Goal: Check status: Check status

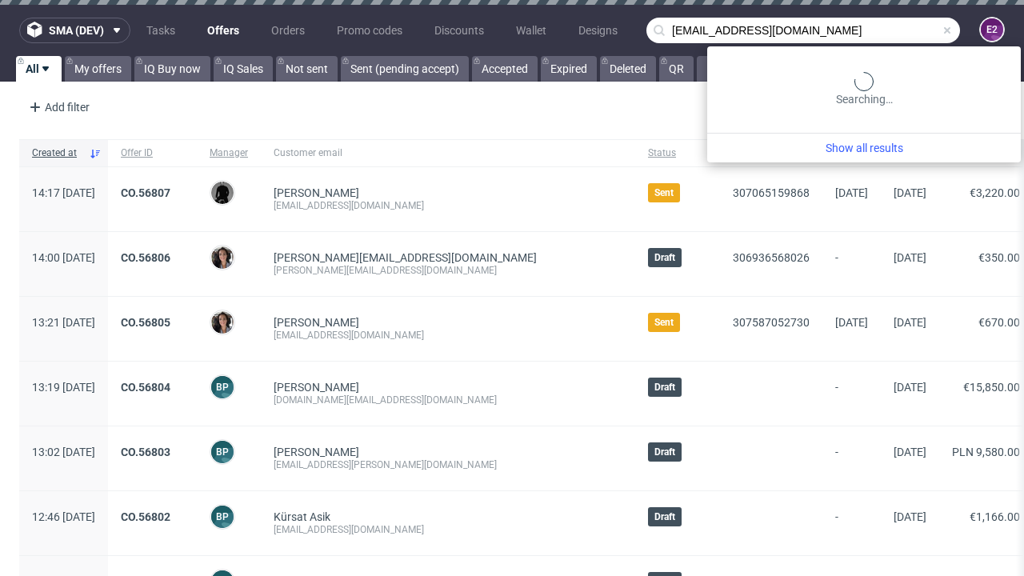
type input "[EMAIL_ADDRESS][DOMAIN_NAME]"
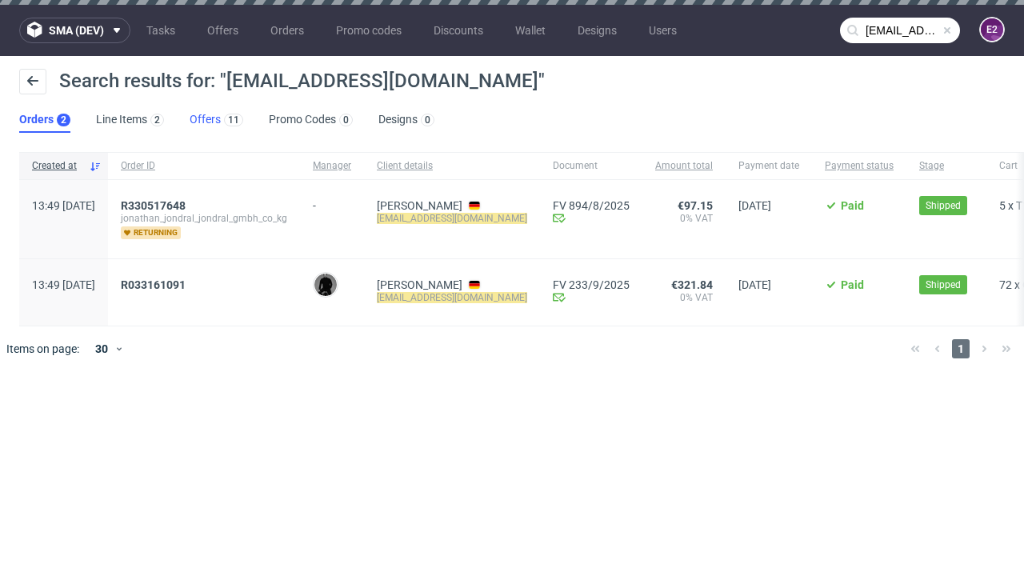
click at [216, 120] on link "Offers 11" at bounding box center [217, 120] width 54 height 26
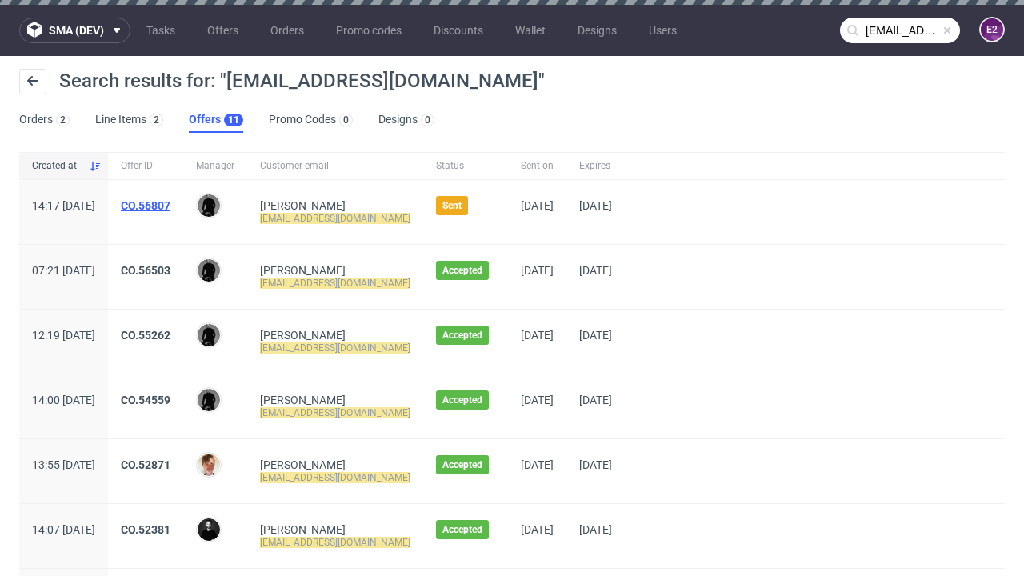
click at [170, 206] on link "CO.56807" at bounding box center [146, 205] width 50 height 13
